Goal: Transaction & Acquisition: Purchase product/service

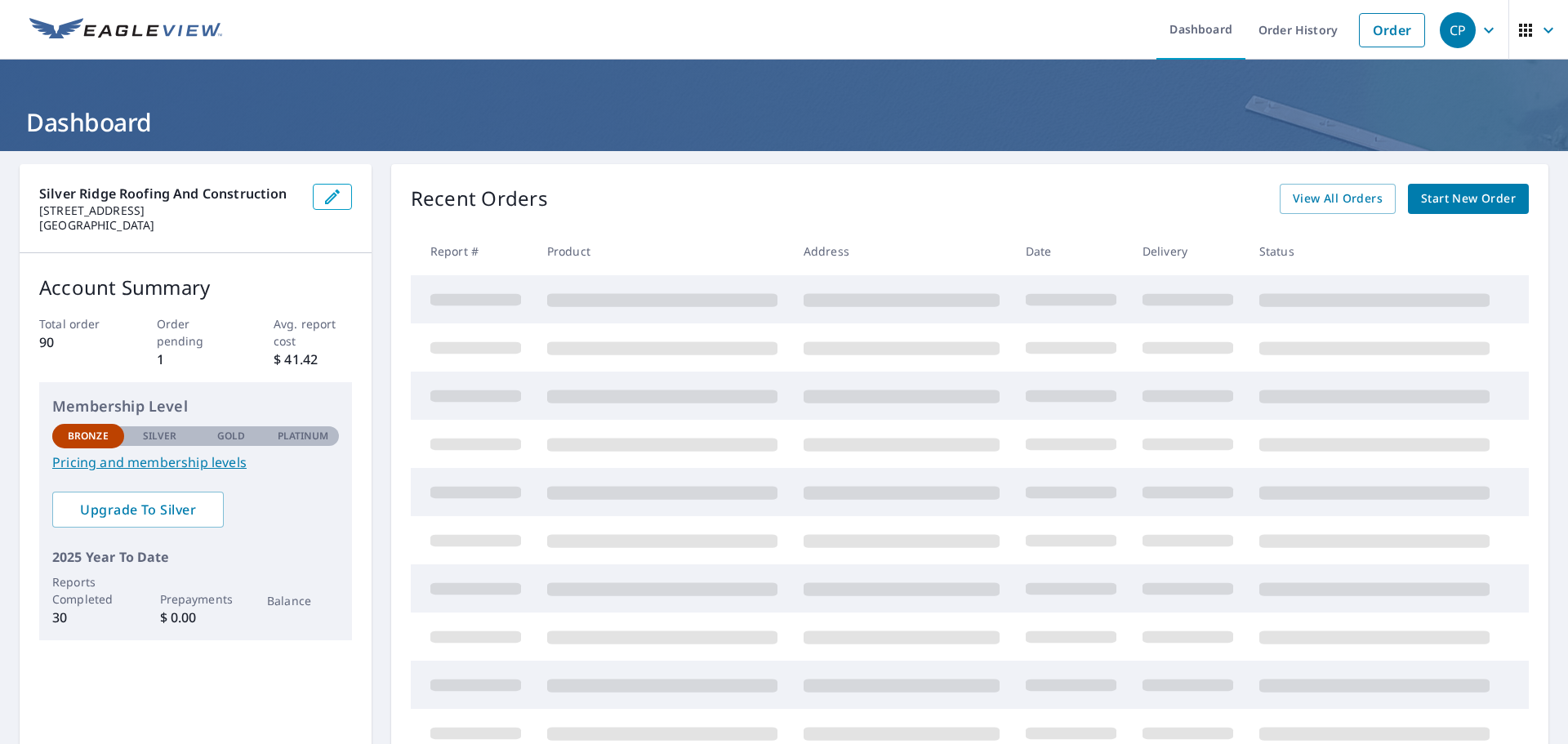
click at [1463, 201] on span "Start New Order" at bounding box center [1469, 199] width 95 height 21
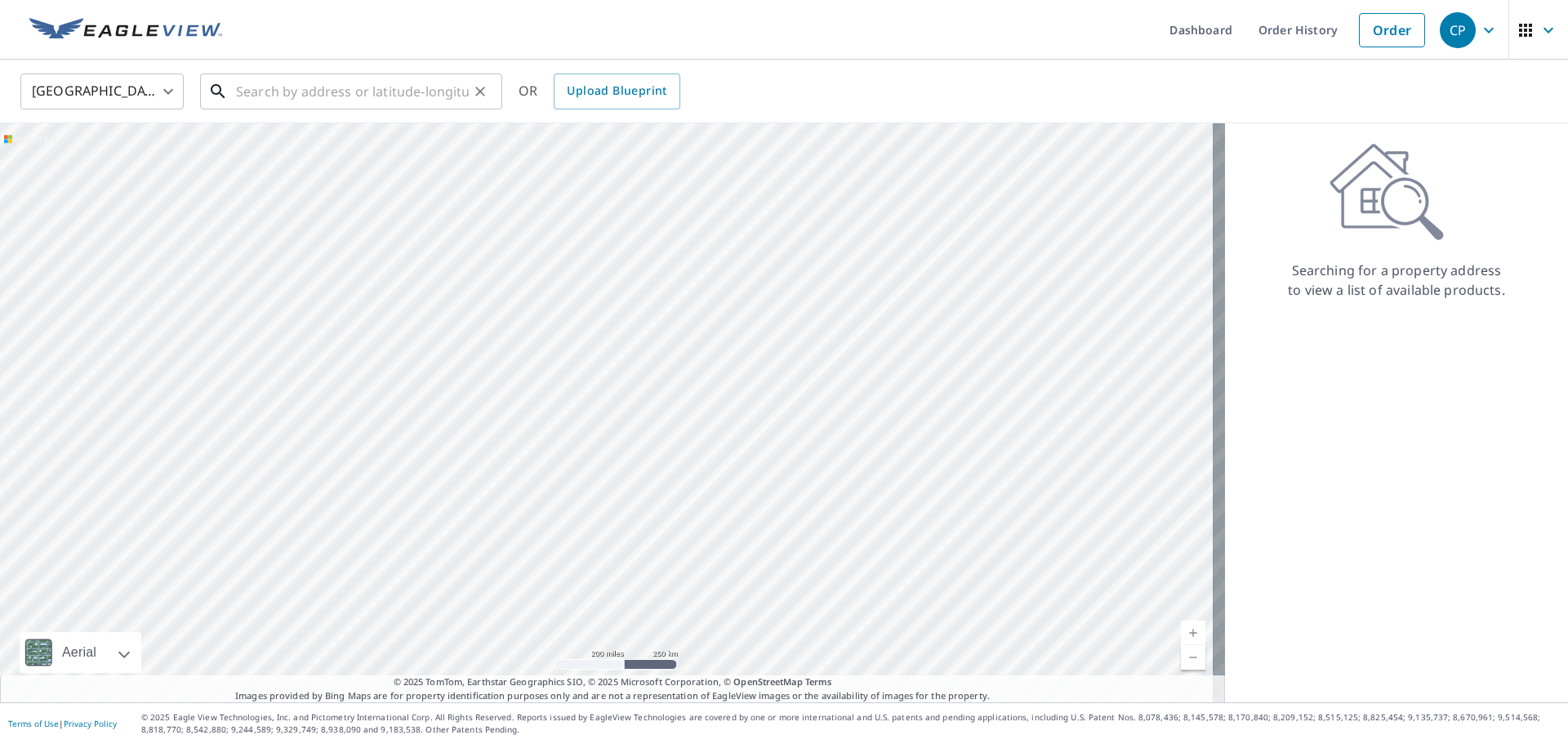
click at [370, 80] on input "text" at bounding box center [352, 91] width 233 height 45
paste input "[STREET_ADDRESS]"
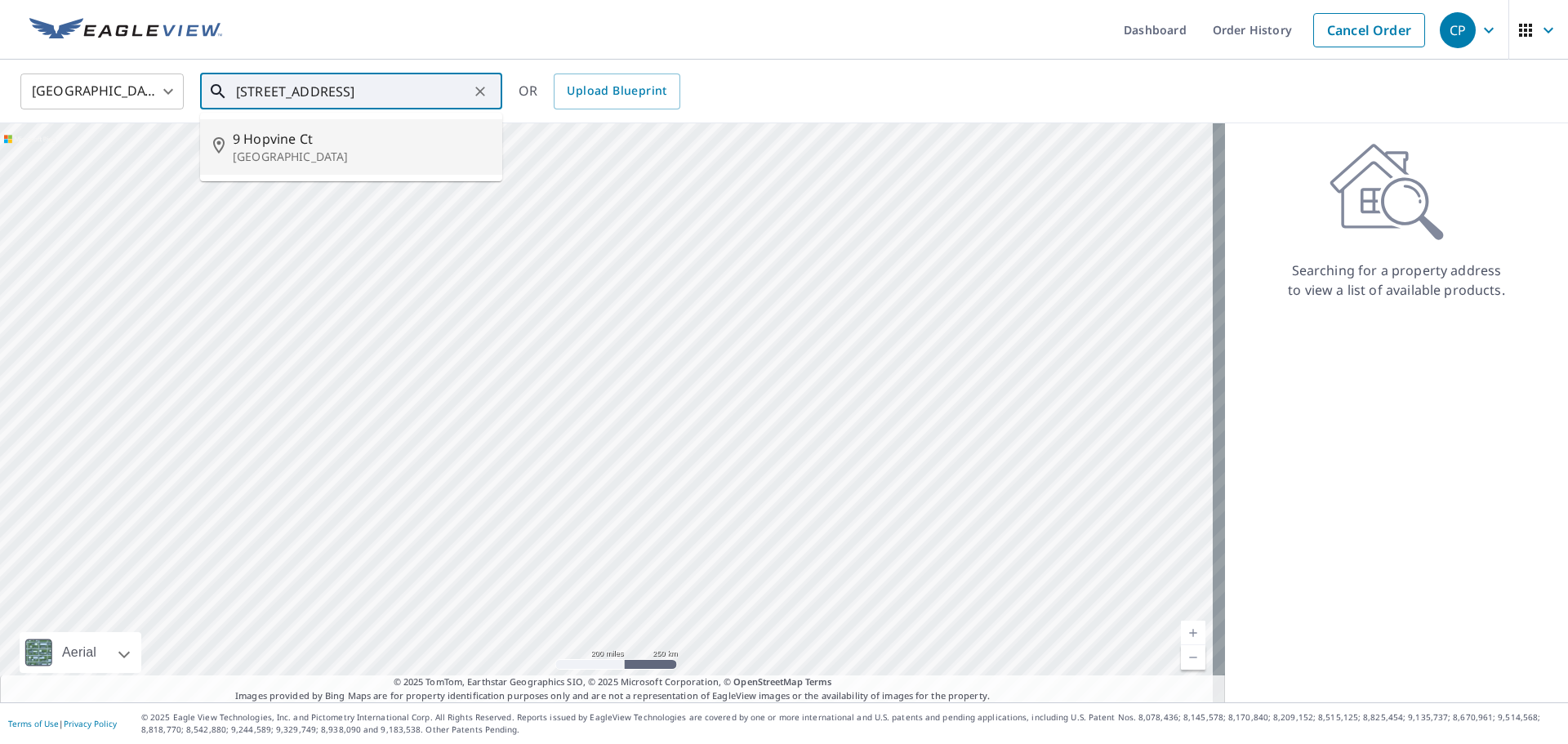
click at [315, 170] on li "[STREET_ADDRESS]" at bounding box center [351, 147] width 303 height 56
type input "[STREET_ADDRESS]"
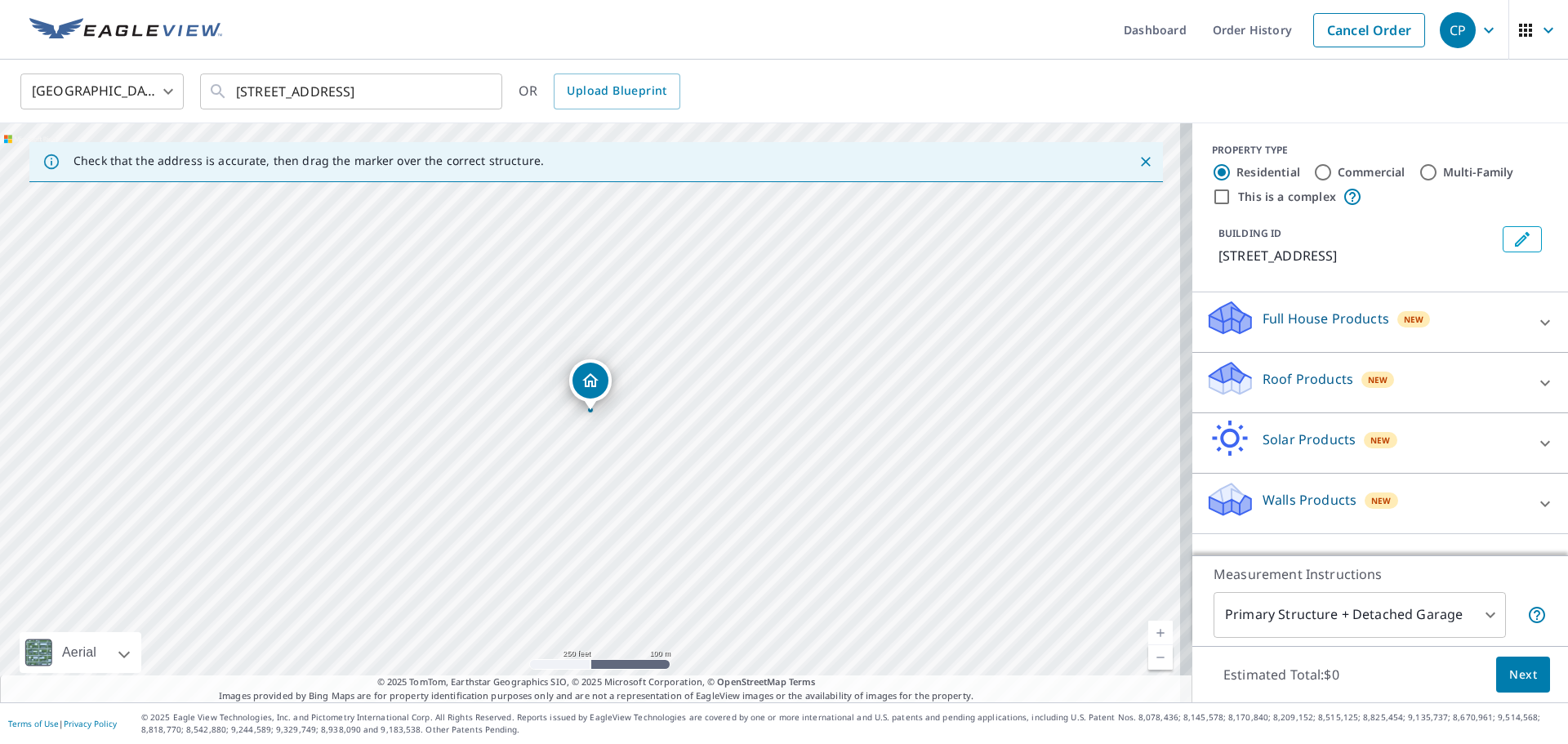
click at [1394, 329] on div "Full House Products New" at bounding box center [1365, 322] width 320 height 46
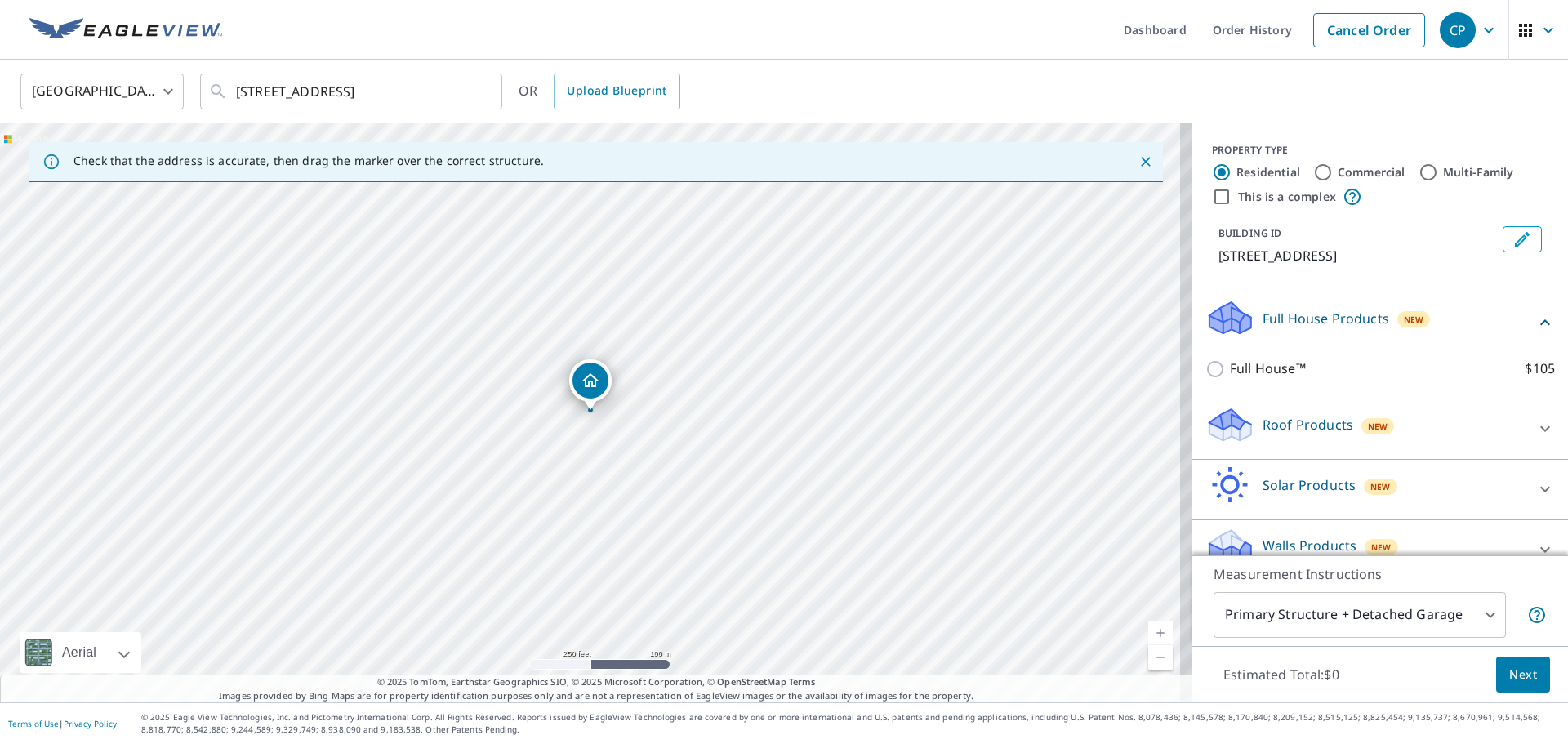
click at [1394, 329] on div "Full House Products New" at bounding box center [1370, 322] width 330 height 46
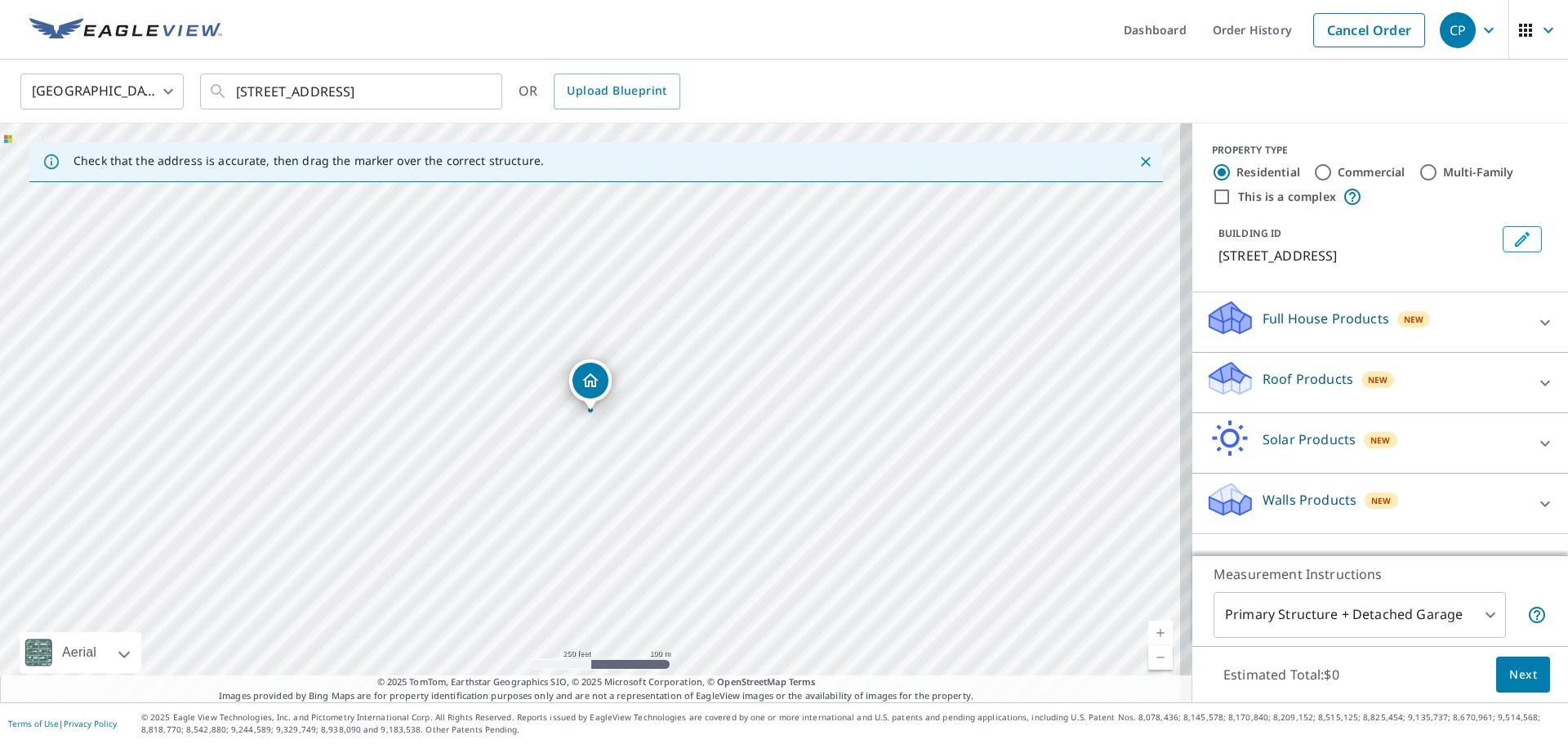
click at [1373, 384] on span "New" at bounding box center [1379, 379] width 21 height 13
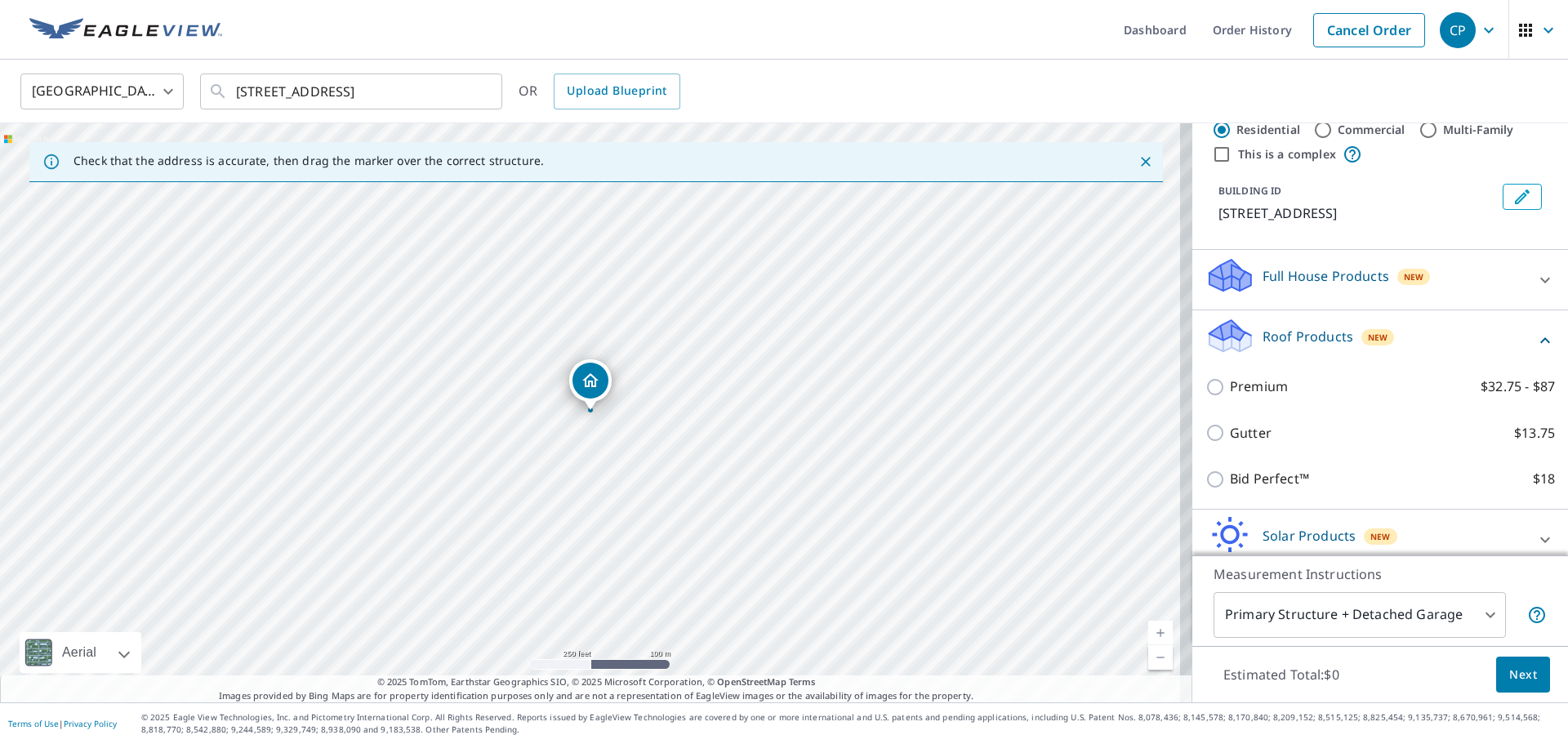
scroll to position [81, 0]
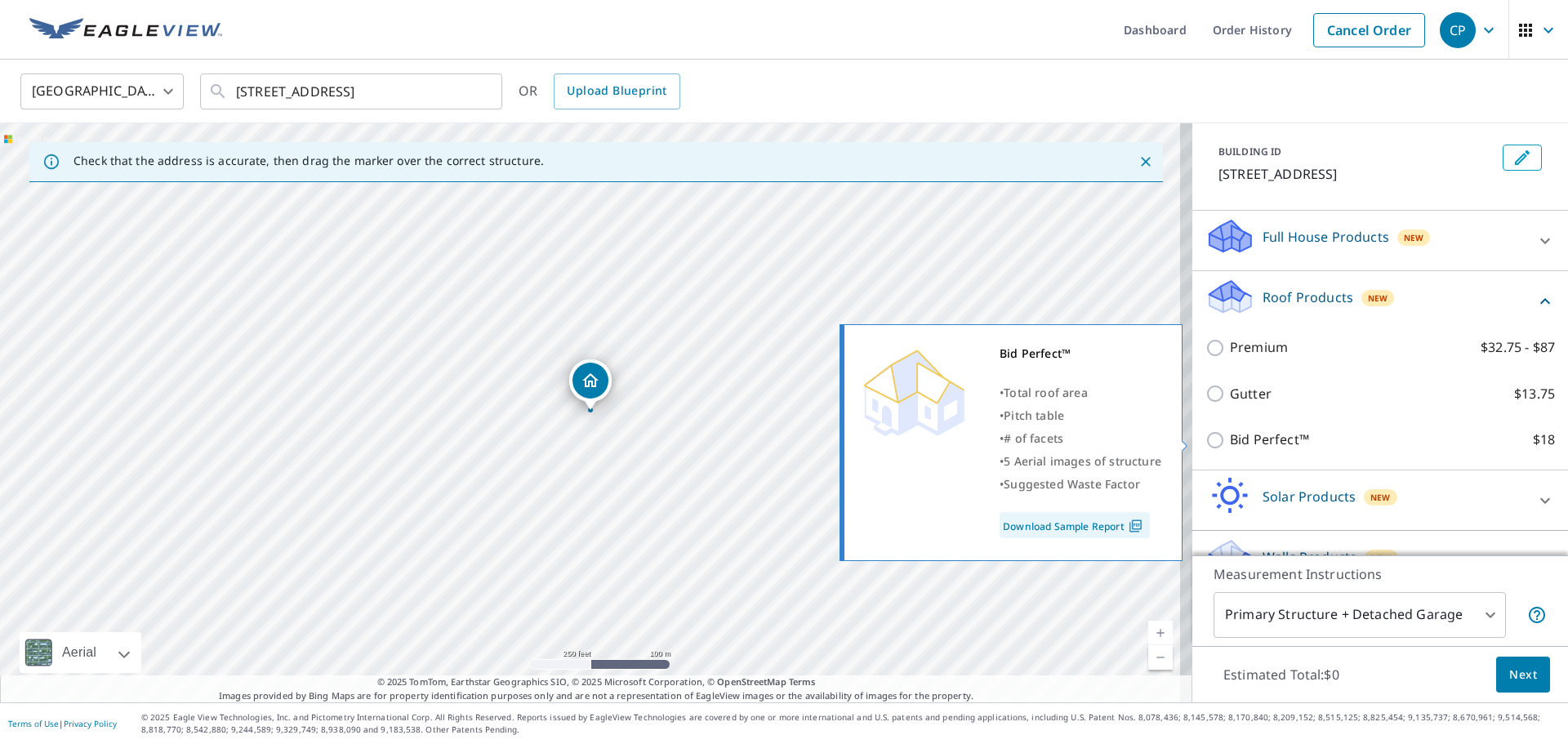
click at [1205, 438] on input "Bid Perfect™ $18" at bounding box center [1217, 440] width 25 height 20
checkbox input "true"
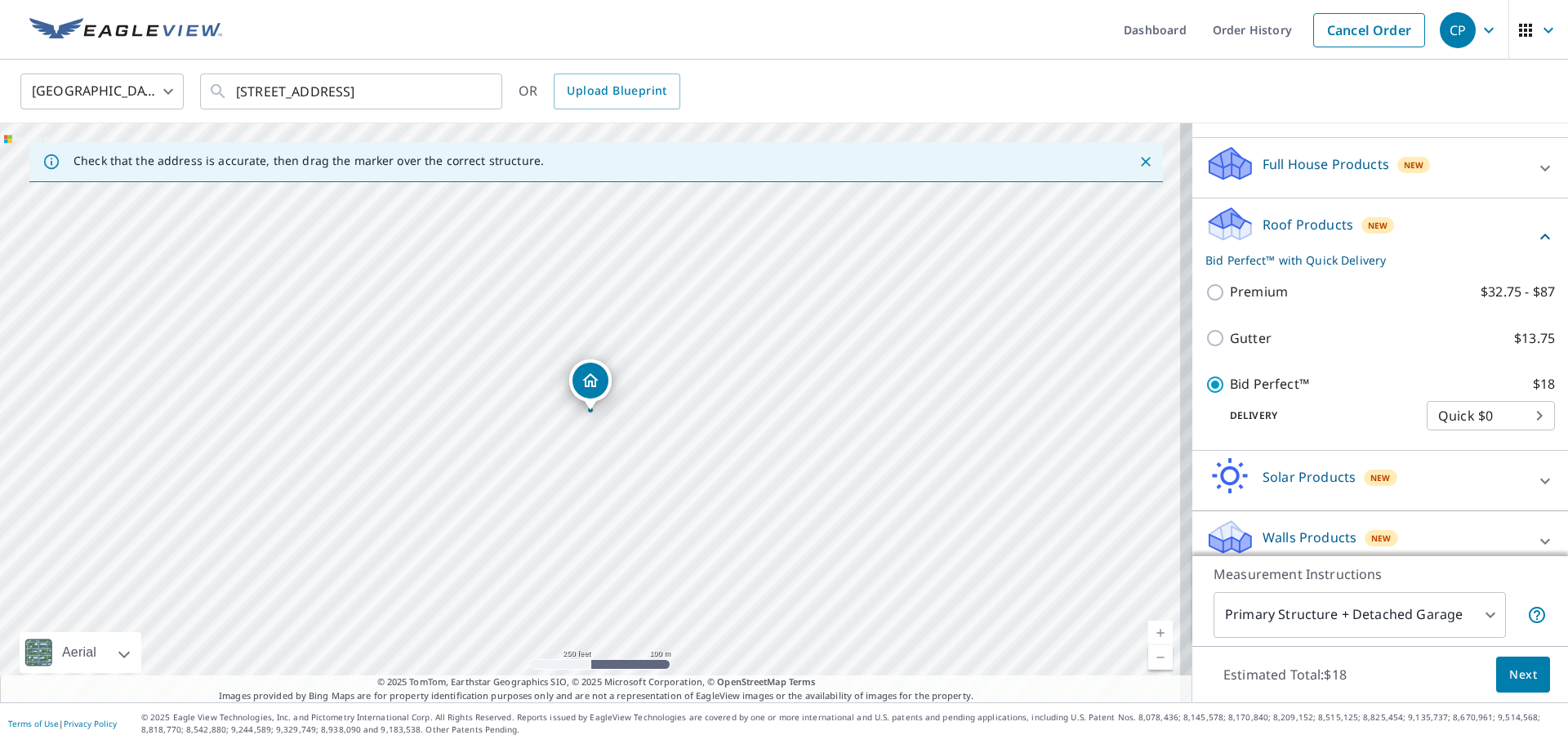
scroll to position [171, 0]
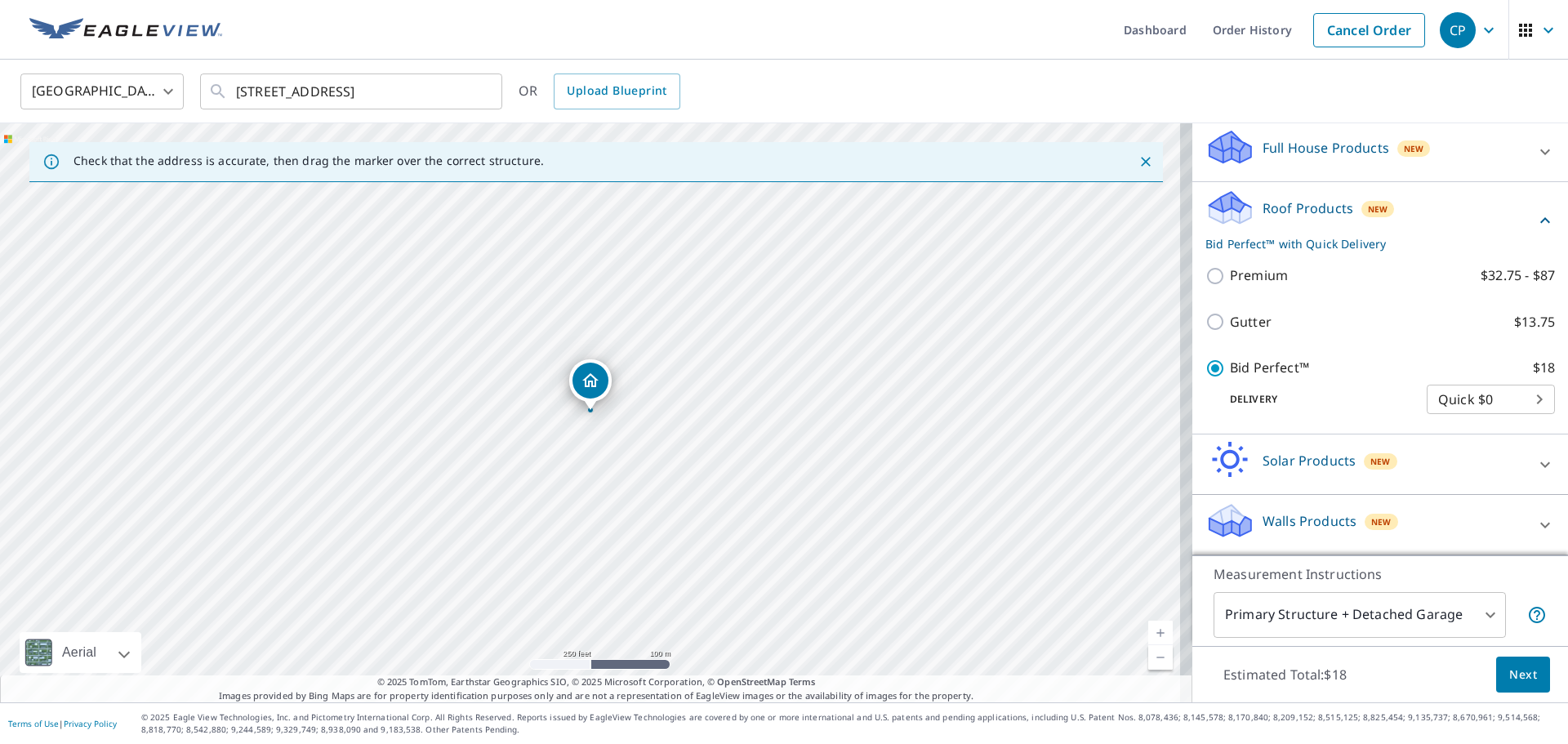
click at [1518, 676] on span "Next" at bounding box center [1523, 675] width 27 height 21
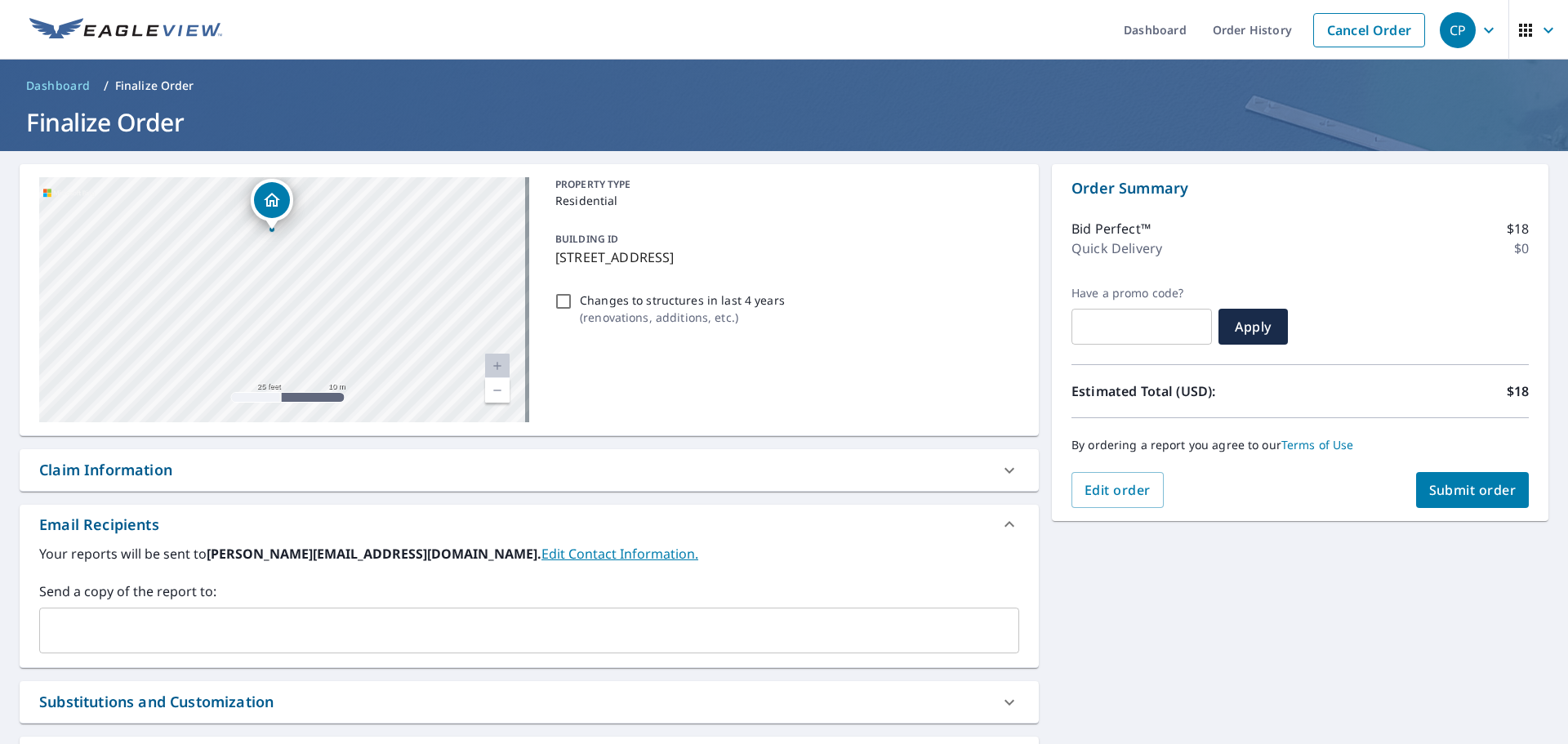
drag, startPoint x: 237, startPoint y: 220, endPoint x: 274, endPoint y: 471, distance: 253.7
click at [274, 471] on div "[STREET_ADDRESS] Aerial Road A standard road map Aerial A detailed look from ab…" at bounding box center [529, 496] width 1019 height 665
click at [225, 420] on div "[STREET_ADDRESS]" at bounding box center [285, 300] width 490 height 245
click at [1482, 500] on button "Submit order" at bounding box center [1473, 490] width 113 height 36
